Goal: Task Accomplishment & Management: Complete application form

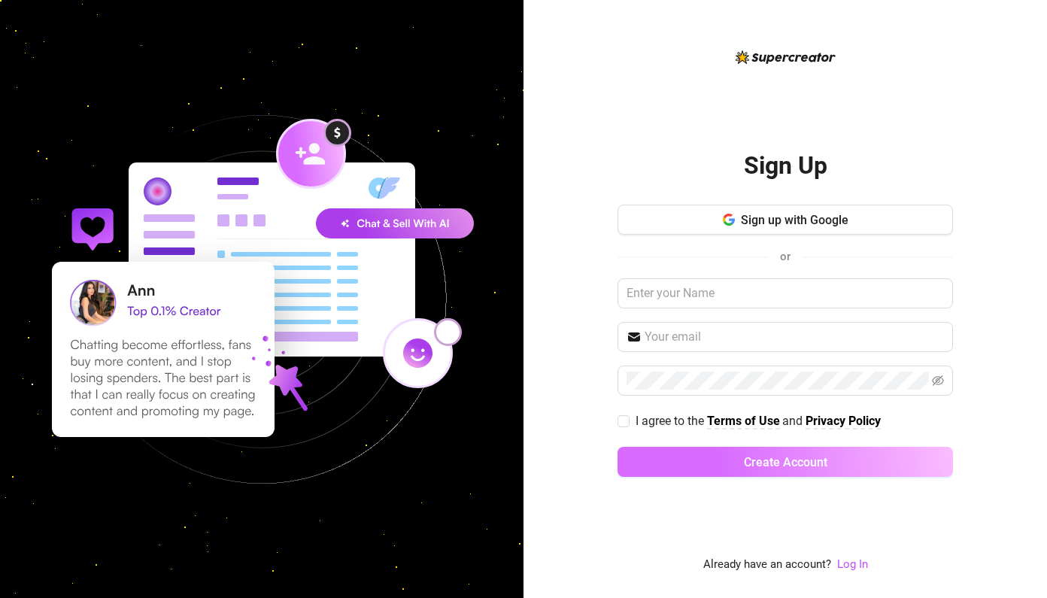
click at [763, 447] on button "Create Account" at bounding box center [784, 462] width 335 height 30
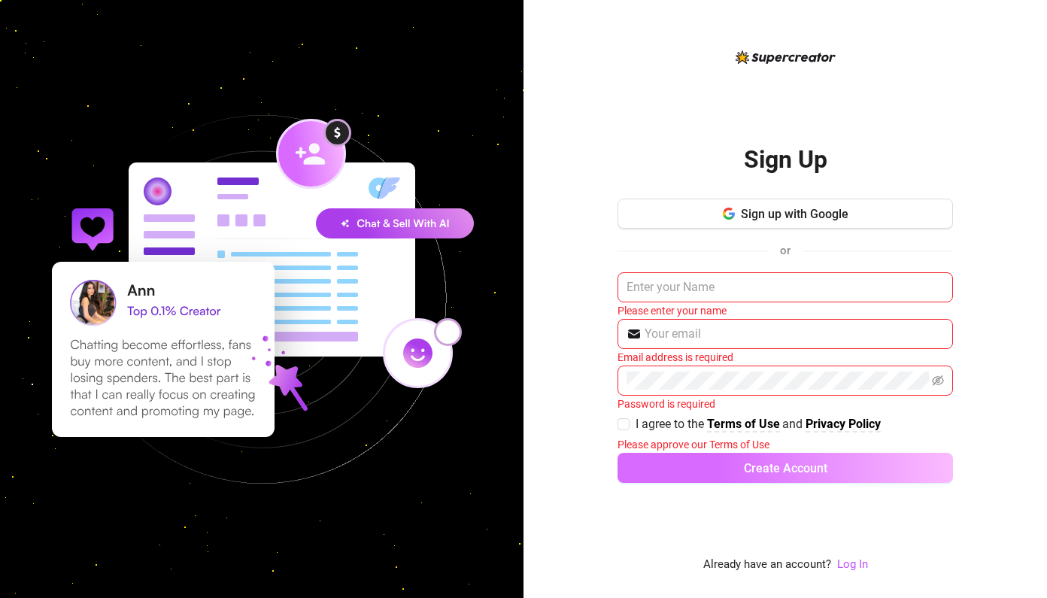
click at [759, 473] on span "Create Account" at bounding box center [785, 468] width 83 height 14
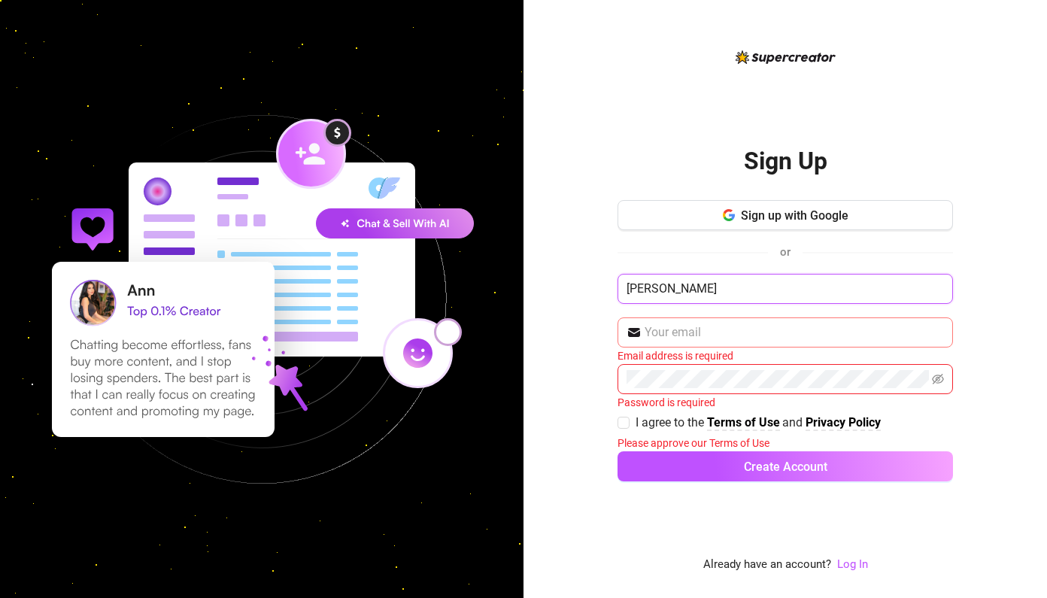
type input "[PERSON_NAME]"
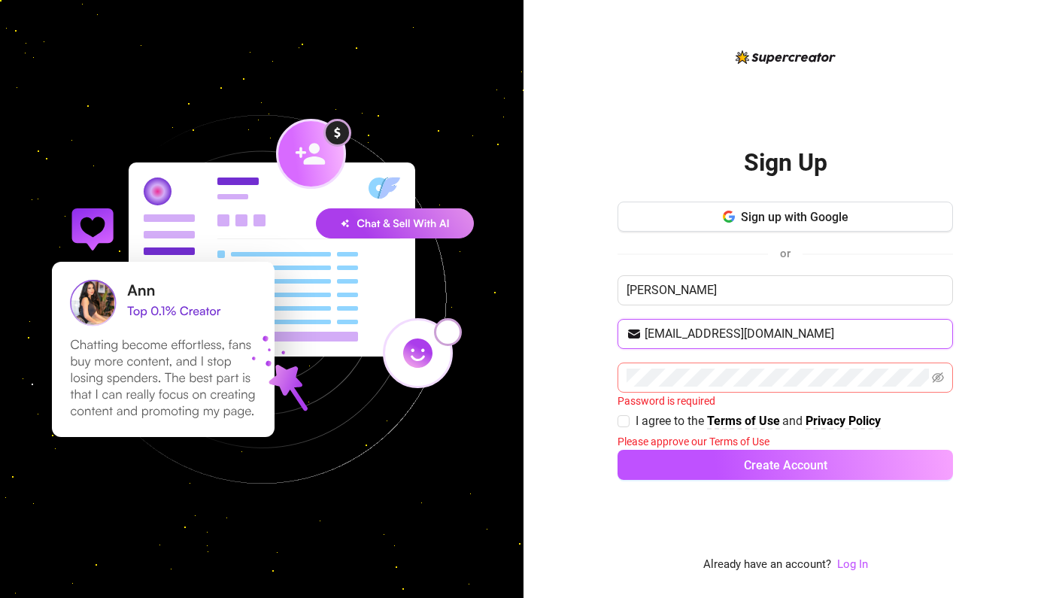
type input "[EMAIL_ADDRESS][DOMAIN_NAME]"
click at [948, 381] on span at bounding box center [784, 377] width 335 height 30
click at [945, 380] on span at bounding box center [784, 377] width 335 height 30
click at [939, 376] on icon "eye-invisible" at bounding box center [938, 377] width 12 height 11
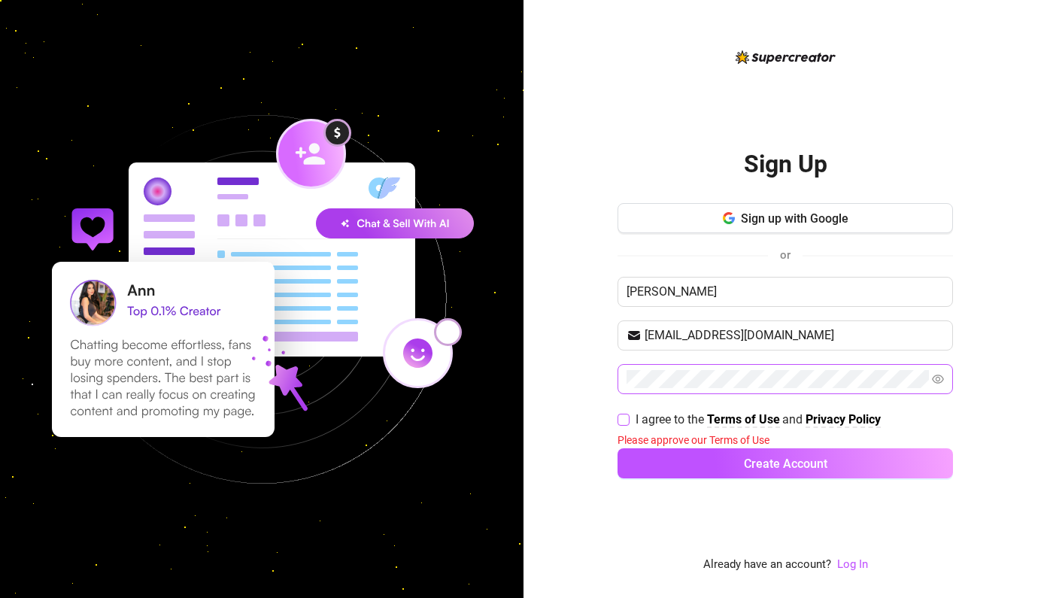
click at [625, 417] on input "I agree to the Terms of Use and Privacy Policy" at bounding box center [622, 419] width 11 height 11
checkbox input "true"
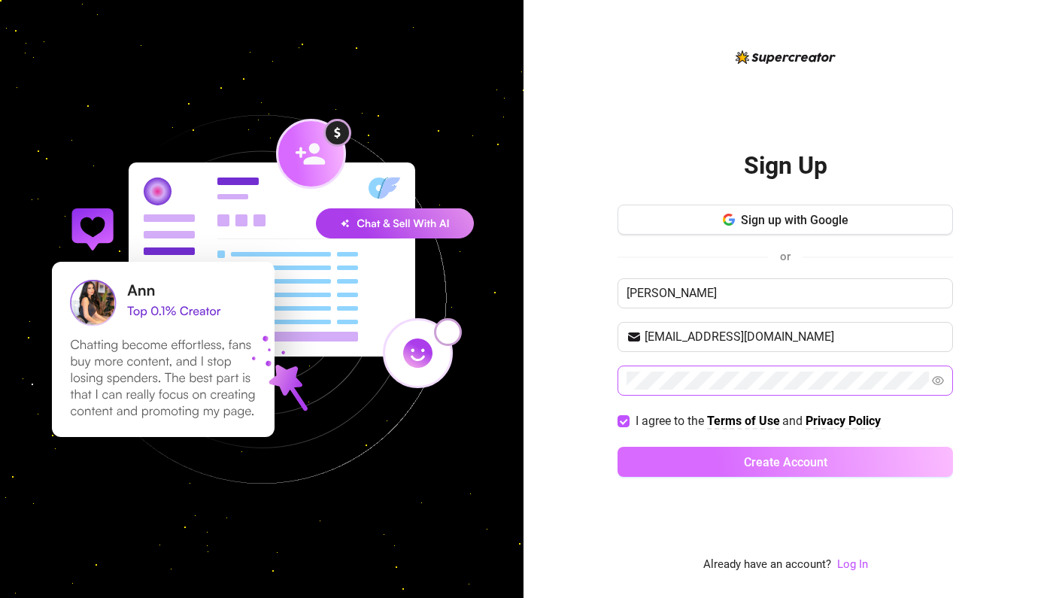
click at [760, 467] on span "Create Account" at bounding box center [785, 462] width 83 height 14
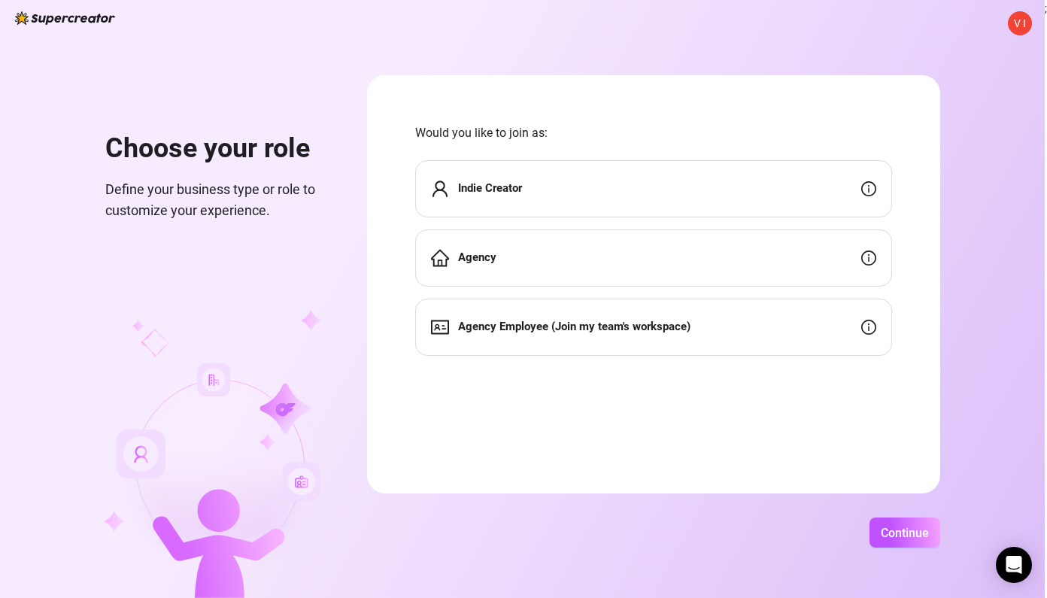
click at [613, 190] on div "Indie Creator" at bounding box center [653, 188] width 477 height 57
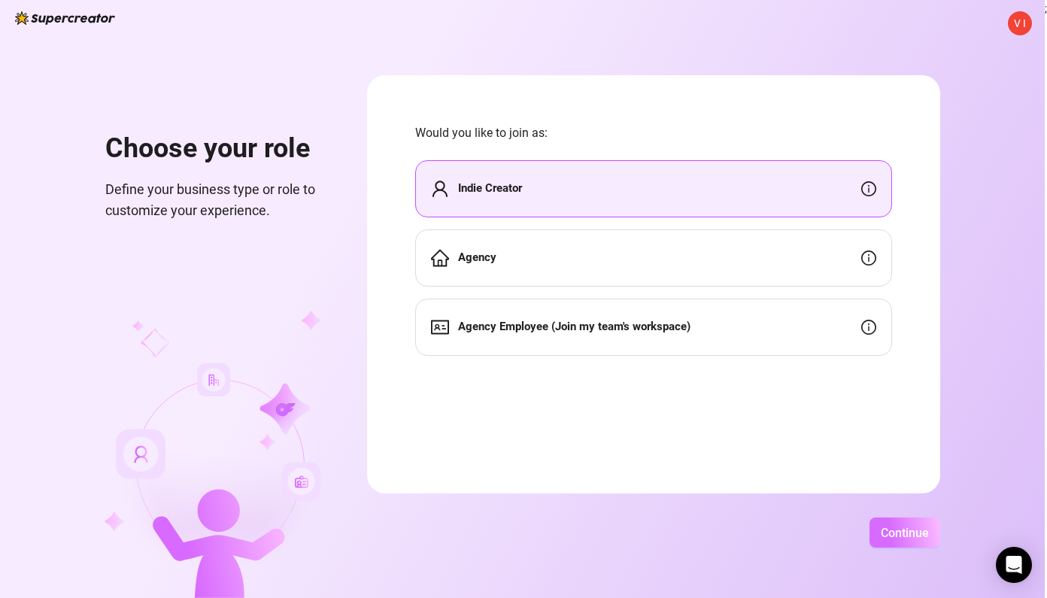
click at [929, 540] on button "Continue" at bounding box center [904, 532] width 71 height 30
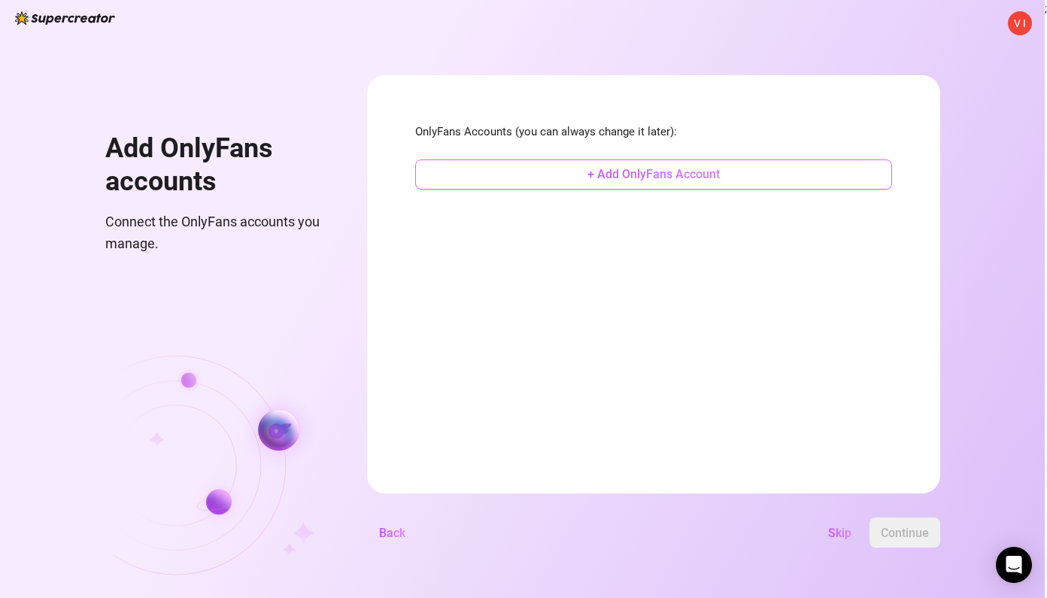
click at [720, 171] on span "+ Add OnlyFans Account" at bounding box center [653, 174] width 132 height 14
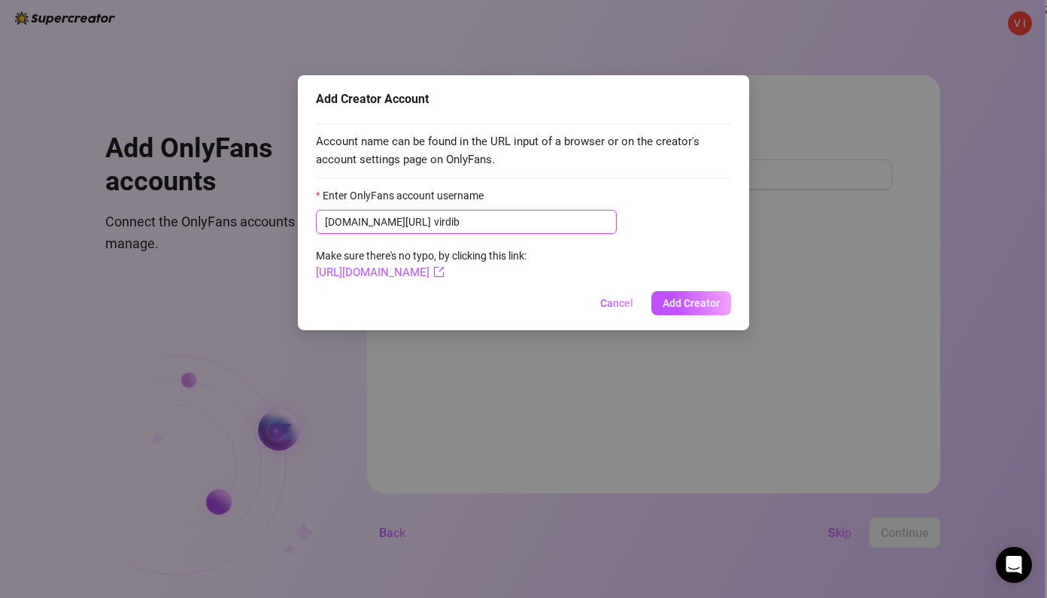
click at [434, 223] on input "virdib" at bounding box center [521, 222] width 174 height 17
type input "virdib"
click at [699, 308] on button "Add Creator" at bounding box center [691, 303] width 80 height 24
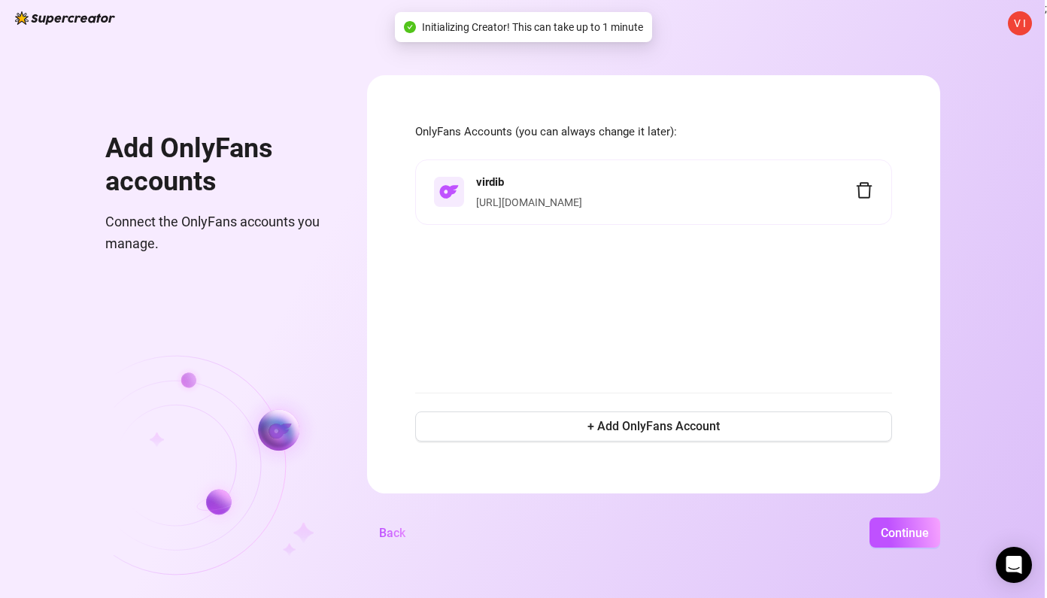
click at [569, 307] on div "virdib [URL][DOMAIN_NAME]" at bounding box center [653, 266] width 477 height 215
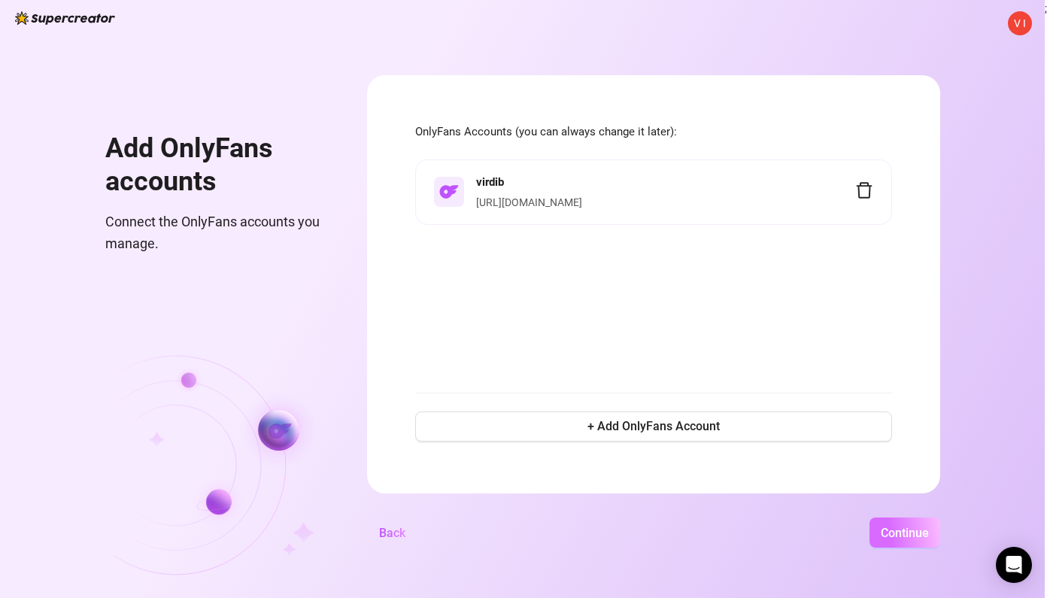
click at [929, 532] on span "Continue" at bounding box center [905, 533] width 48 height 14
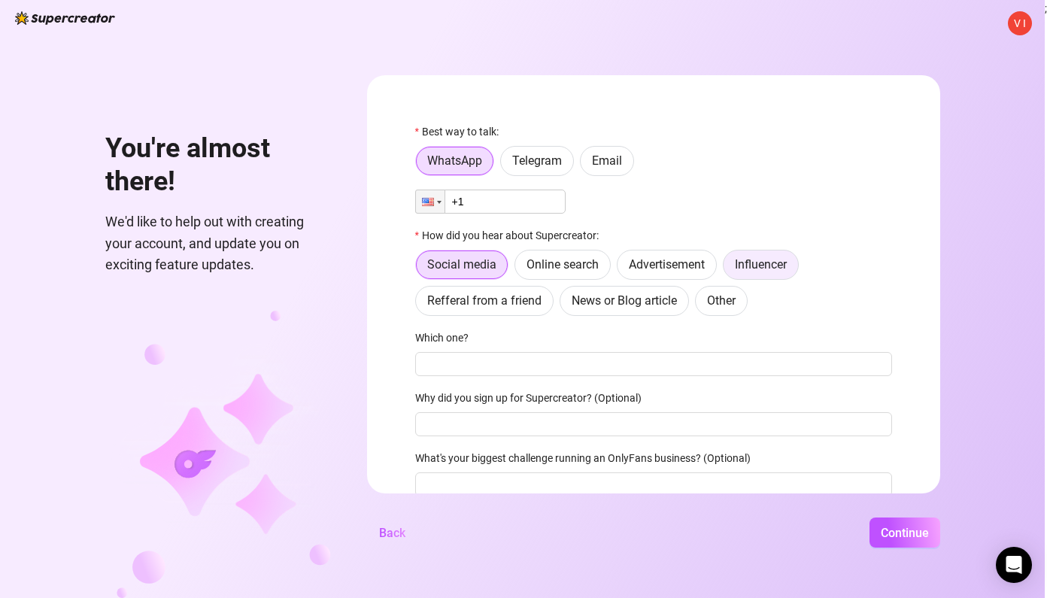
click at [787, 262] on span "Influencer" at bounding box center [761, 264] width 52 height 14
click at [727, 268] on input "Influencer" at bounding box center [727, 268] width 0 height 0
click at [550, 202] on input "+1" at bounding box center [490, 202] width 150 height 24
click at [634, 168] on label "Email" at bounding box center [607, 161] width 54 height 30
click at [584, 165] on input "Email" at bounding box center [584, 165] width 0 height 0
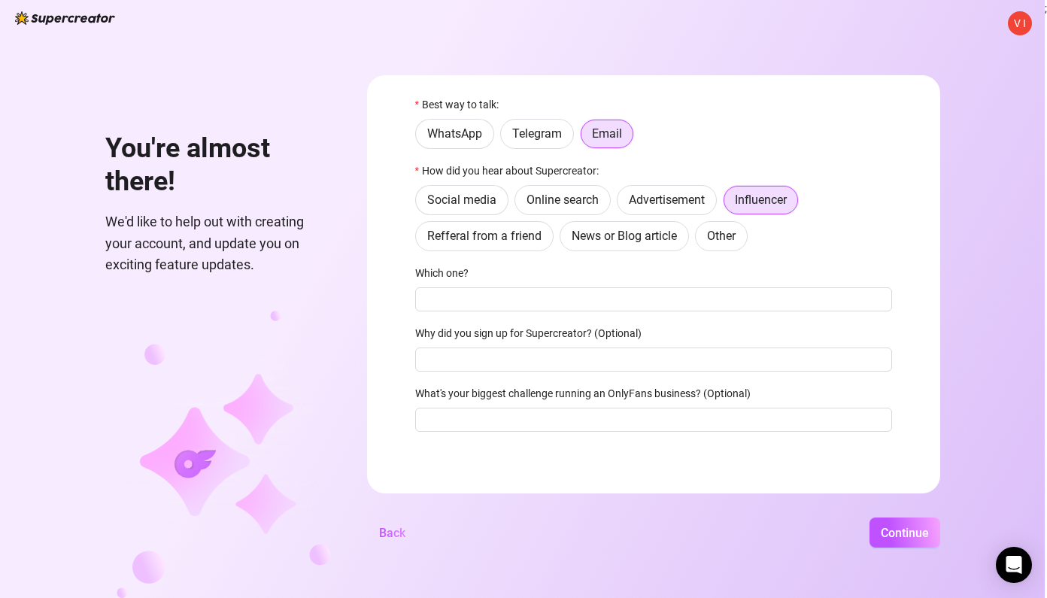
scroll to position [27, 0]
click at [929, 529] on span "Continue" at bounding box center [905, 533] width 48 height 14
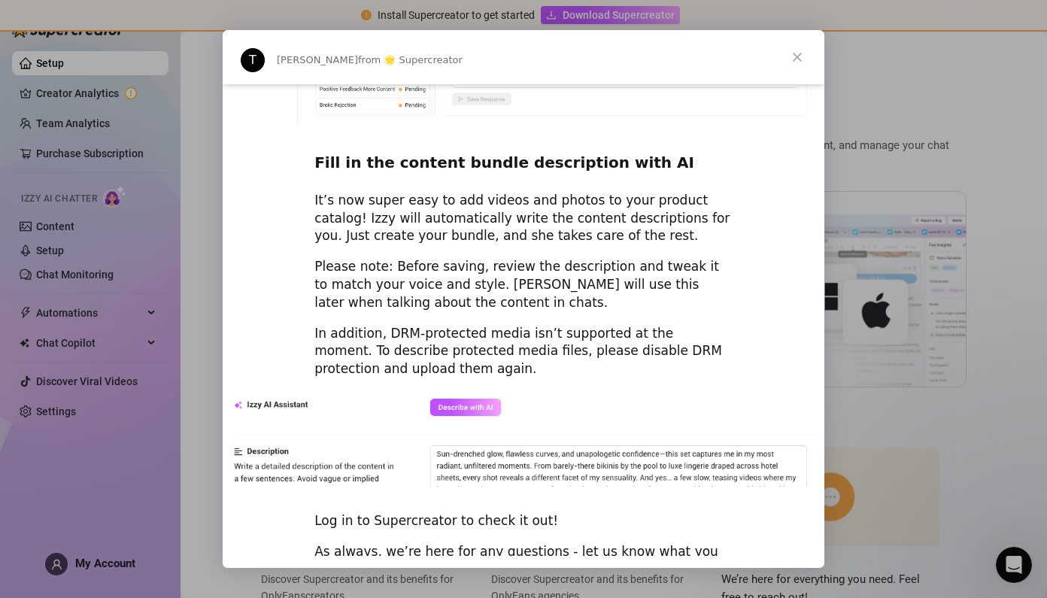
click at [799, 52] on span "Close" at bounding box center [797, 57] width 54 height 54
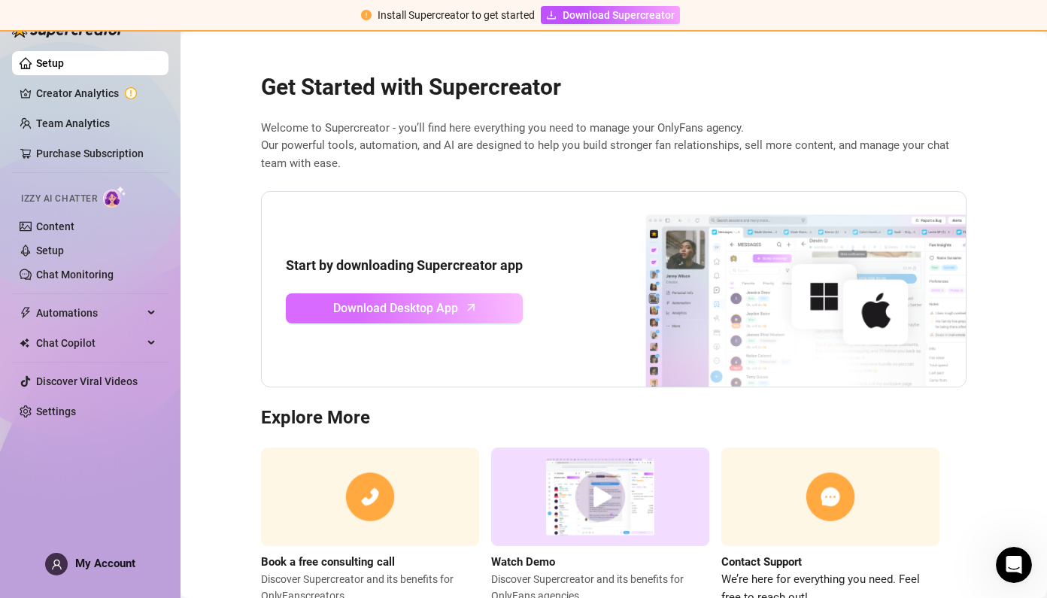
click at [400, 300] on span "Download Desktop App" at bounding box center [395, 308] width 125 height 19
